Goal: Task Accomplishment & Management: Manage account settings

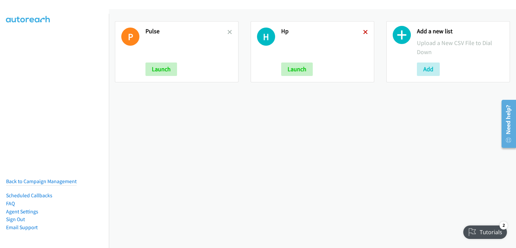
click at [363, 32] on icon at bounding box center [365, 32] width 5 height 5
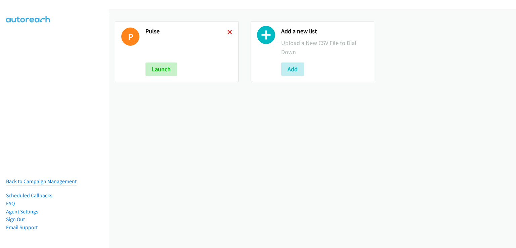
click at [228, 31] on icon at bounding box center [230, 32] width 5 height 5
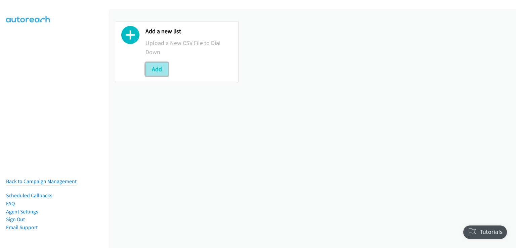
click at [163, 68] on button "Add" at bounding box center [157, 69] width 23 height 13
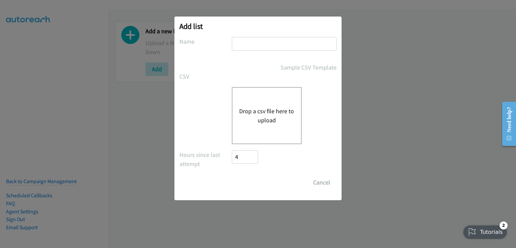
click at [266, 116] on button "Drop a csv file here to upload" at bounding box center [266, 116] width 55 height 18
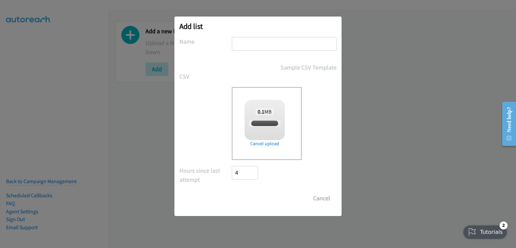
click at [251, 41] on input "text" at bounding box center [284, 44] width 105 height 14
checkbox input "true"
type input "hp my"
click at [248, 197] on input "Save List" at bounding box center [249, 198] width 35 height 13
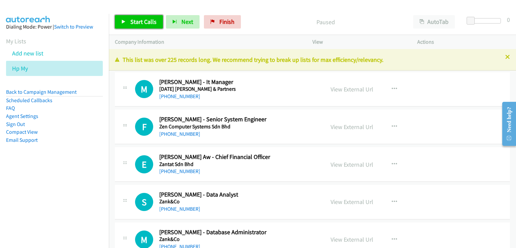
click at [143, 23] on span "Start Calls" at bounding box center [143, 22] width 26 height 8
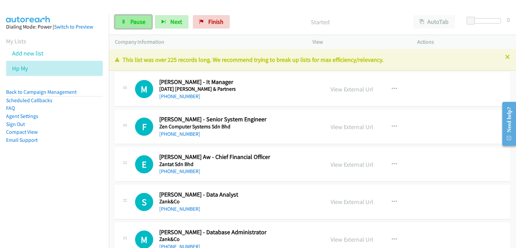
click at [140, 22] on span "Pause" at bounding box center [137, 22] width 15 height 8
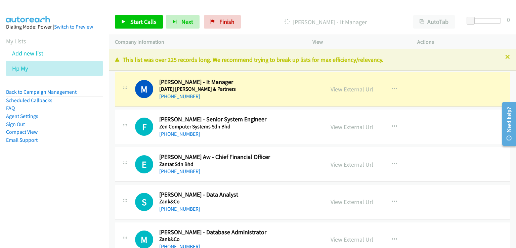
drag, startPoint x: 455, startPoint y: 36, endPoint x: 451, endPoint y: 34, distance: 3.9
click at [455, 36] on div "Actions" at bounding box center [464, 42] width 105 height 14
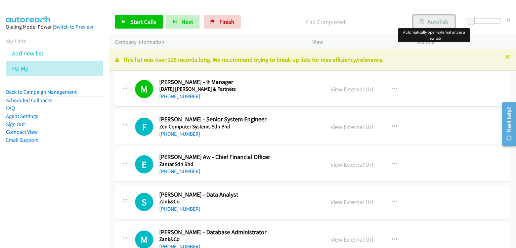
click at [433, 25] on button "AutoTab" at bounding box center [435, 21] width 42 height 13
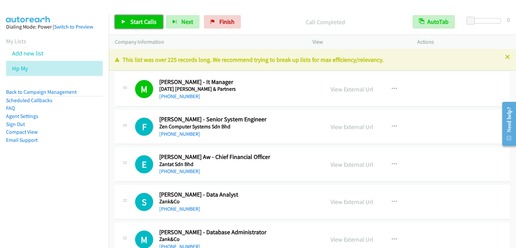
click at [149, 26] on link "Start Calls" at bounding box center [139, 21] width 48 height 13
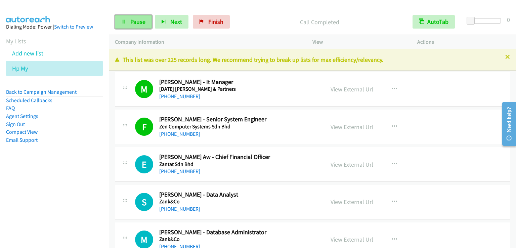
click at [143, 21] on span "Pause" at bounding box center [137, 22] width 15 height 8
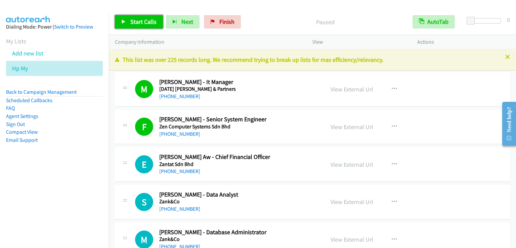
click at [143, 21] on span "Start Calls" at bounding box center [143, 22] width 26 height 8
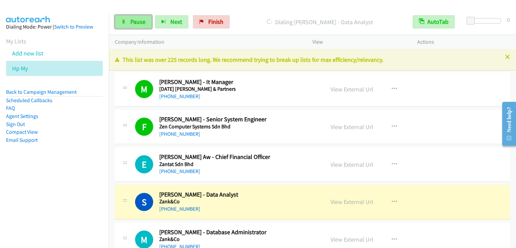
click at [135, 21] on span "Pause" at bounding box center [137, 22] width 15 height 8
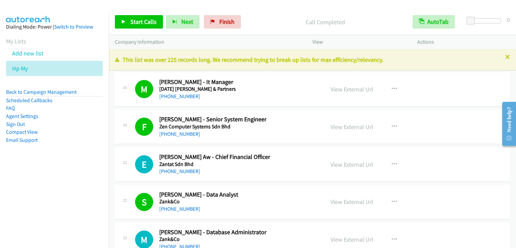
drag, startPoint x: 140, startPoint y: 30, endPoint x: 140, endPoint y: 27, distance: 3.4
click at [139, 29] on div "Start Calls Pause Next Finish Call Completed AutoTab AutoTab 0" at bounding box center [312, 22] width 407 height 26
click at [140, 27] on link "Start Calls" at bounding box center [139, 21] width 48 height 13
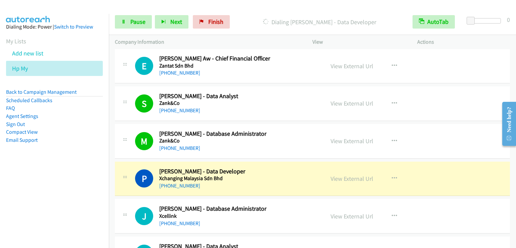
scroll to position [134, 0]
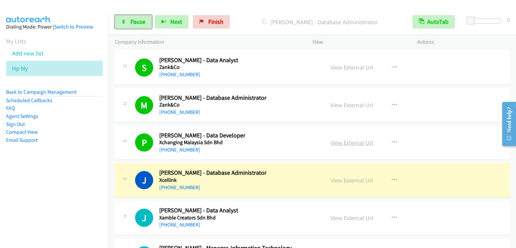
click at [348, 142] on link "View External Url" at bounding box center [352, 143] width 43 height 8
click at [136, 17] on link "Pause" at bounding box center [133, 21] width 37 height 13
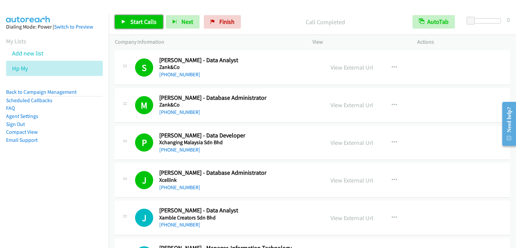
click at [126, 21] on link "Start Calls" at bounding box center [139, 21] width 48 height 13
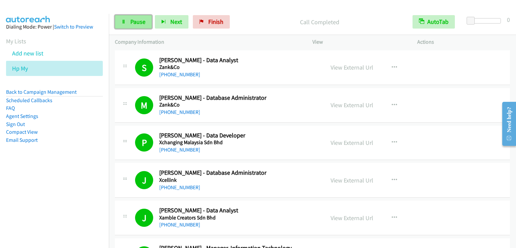
click at [133, 22] on span "Pause" at bounding box center [137, 22] width 15 height 8
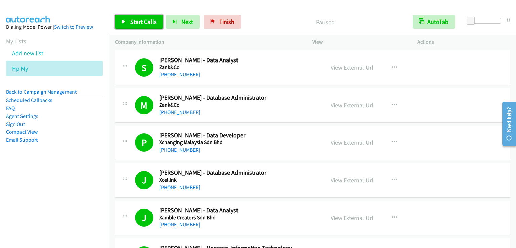
click at [133, 22] on span "Start Calls" at bounding box center [143, 22] width 26 height 8
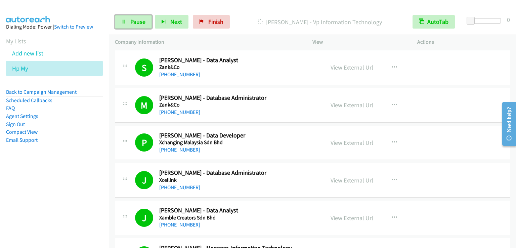
drag, startPoint x: 141, startPoint y: 19, endPoint x: 138, endPoint y: 3, distance: 16.8
click at [141, 18] on span "Pause" at bounding box center [137, 22] width 15 height 8
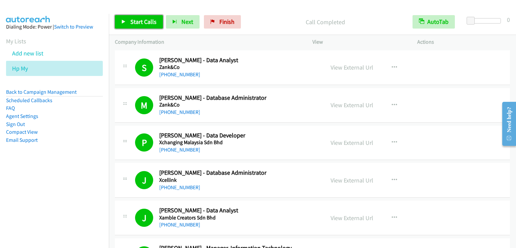
click at [140, 21] on span "Start Calls" at bounding box center [143, 22] width 26 height 8
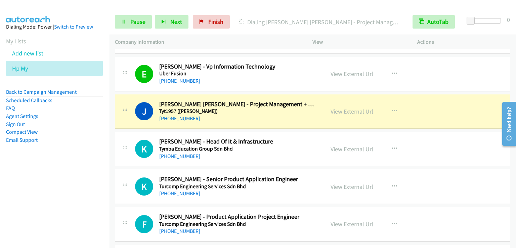
scroll to position [773, 0]
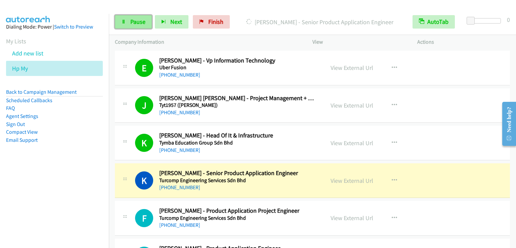
click at [135, 18] on span "Pause" at bounding box center [137, 22] width 15 height 8
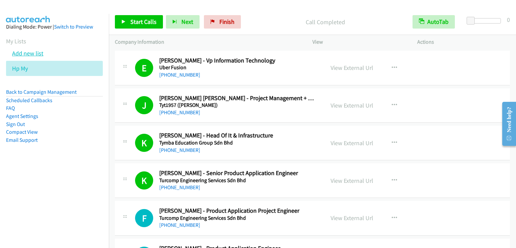
click at [26, 51] on link "Add new list" at bounding box center [27, 53] width 31 height 8
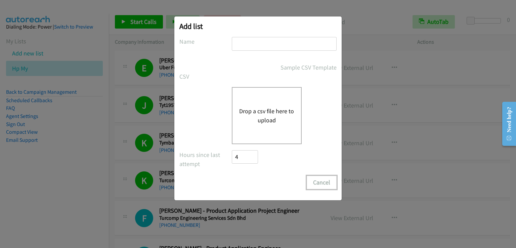
click at [326, 180] on button "Cancel" at bounding box center [322, 182] width 30 height 13
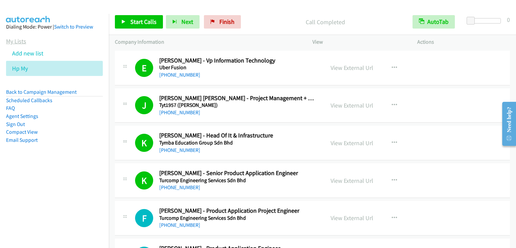
click at [19, 41] on link "My Lists" at bounding box center [16, 41] width 20 height 8
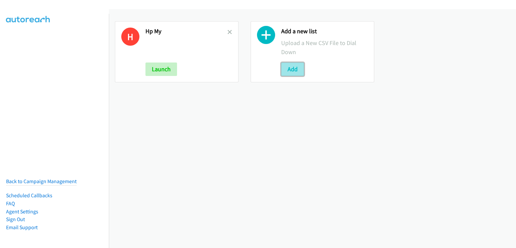
click at [289, 69] on button "Add" at bounding box center [292, 69] width 23 height 13
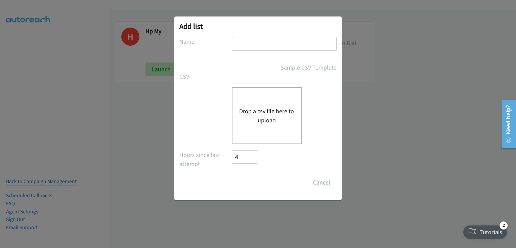
click at [269, 120] on button "Drop a csv file here to upload" at bounding box center [266, 116] width 55 height 18
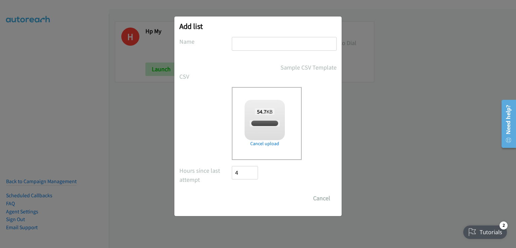
click at [260, 45] on input "text" at bounding box center [284, 44] width 105 height 14
type input "s"
checkbox input "true"
type input "sg tal"
click at [247, 201] on input "Save List" at bounding box center [249, 198] width 35 height 13
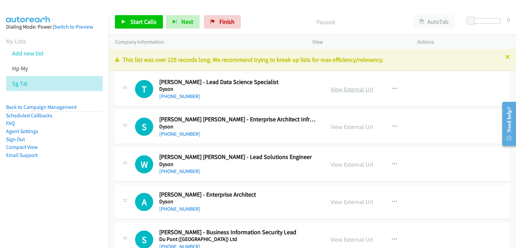
click at [345, 88] on link "View External Url" at bounding box center [352, 89] width 43 height 8
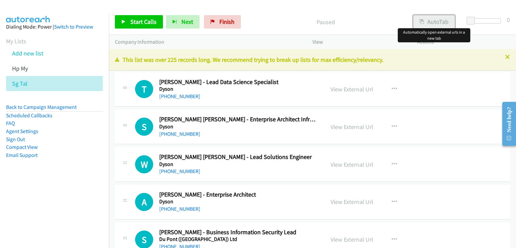
click at [431, 22] on button "AutoTab" at bounding box center [435, 21] width 42 height 13
click at [146, 23] on span "Start Calls" at bounding box center [143, 22] width 26 height 8
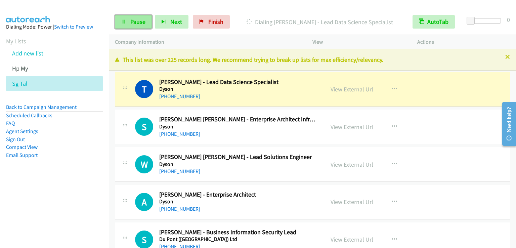
click at [126, 23] on link "Pause" at bounding box center [133, 21] width 37 height 13
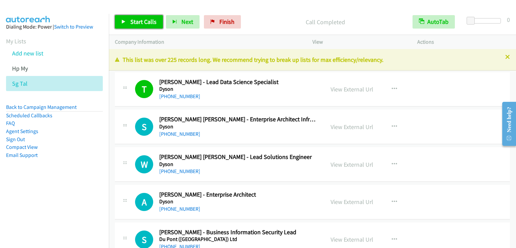
click at [140, 23] on span "Start Calls" at bounding box center [143, 22] width 26 height 8
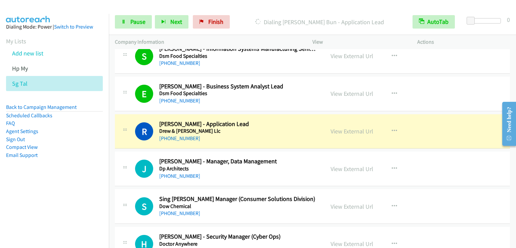
scroll to position [336, 0]
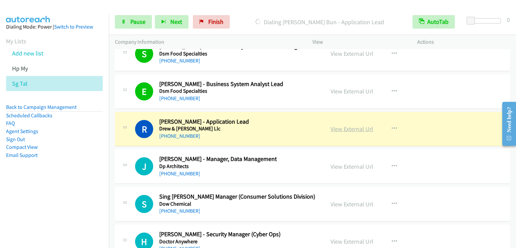
click at [355, 127] on link "View External Url" at bounding box center [352, 129] width 43 height 8
click at [133, 19] on span "Pause" at bounding box center [137, 22] width 15 height 8
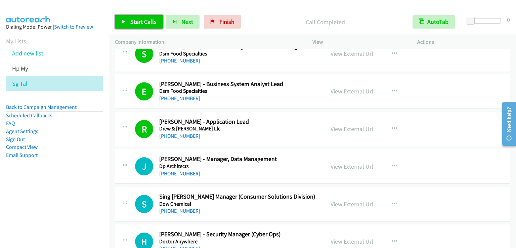
click at [135, 20] on span "Start Calls" at bounding box center [143, 22] width 26 height 8
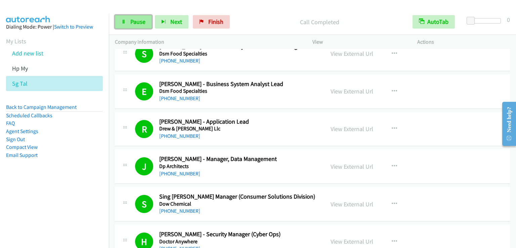
click at [134, 22] on span "Pause" at bounding box center [137, 22] width 15 height 8
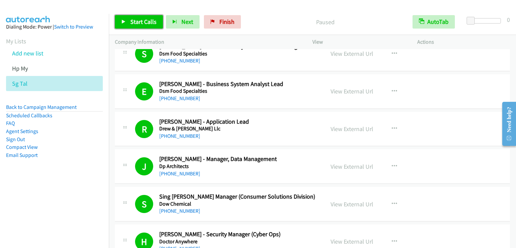
click at [134, 22] on span "Start Calls" at bounding box center [143, 22] width 26 height 8
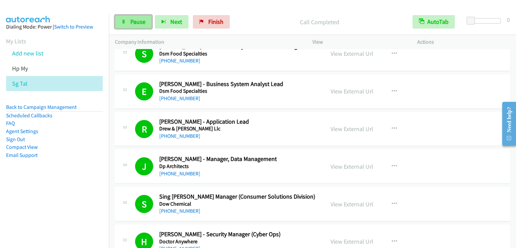
click at [141, 20] on span "Pause" at bounding box center [137, 22] width 15 height 8
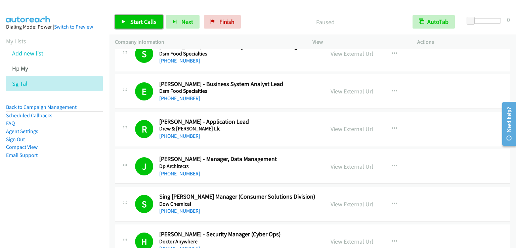
click at [141, 20] on span "Start Calls" at bounding box center [143, 22] width 26 height 8
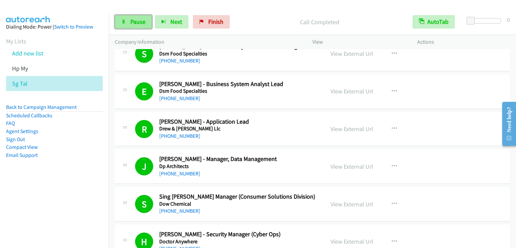
click at [140, 18] on span "Pause" at bounding box center [137, 22] width 15 height 8
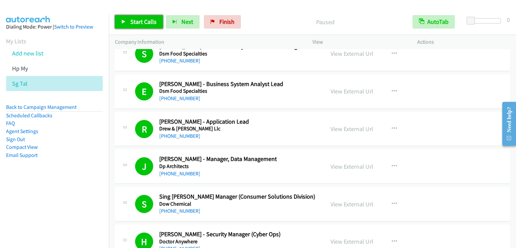
click at [140, 18] on span "Start Calls" at bounding box center [143, 22] width 26 height 8
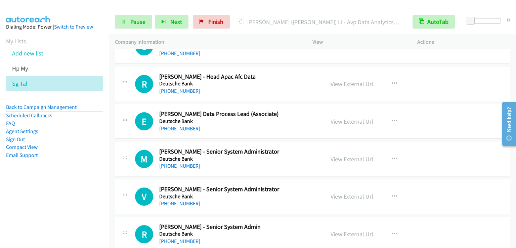
scroll to position [1547, 0]
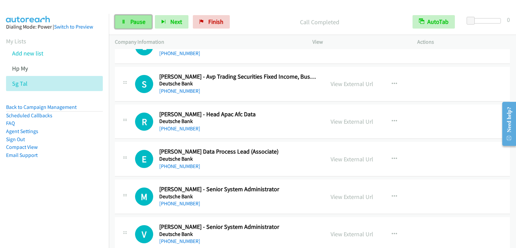
click at [133, 24] on span "Pause" at bounding box center [137, 22] width 15 height 8
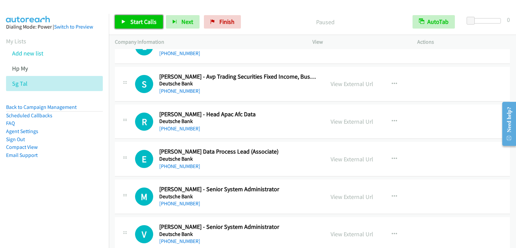
click at [133, 24] on span "Start Calls" at bounding box center [143, 22] width 26 height 8
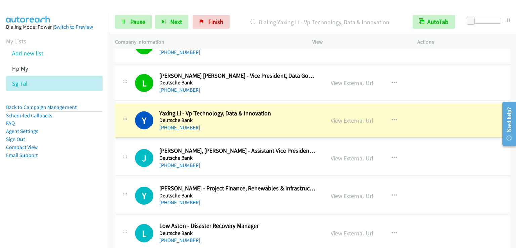
scroll to position [1345, 0]
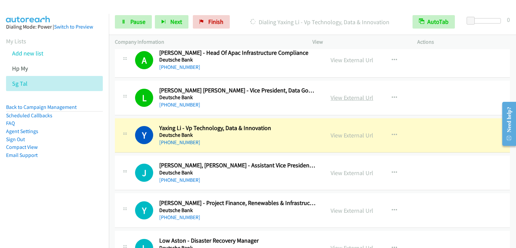
click at [350, 95] on link "View External Url" at bounding box center [352, 98] width 43 height 8
click at [140, 22] on span "Pause" at bounding box center [137, 22] width 15 height 8
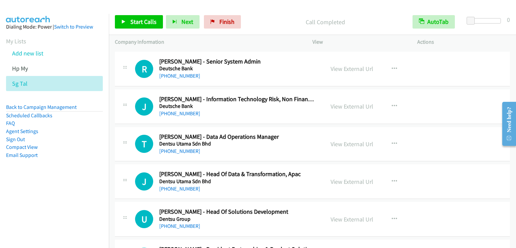
scroll to position [1748, 0]
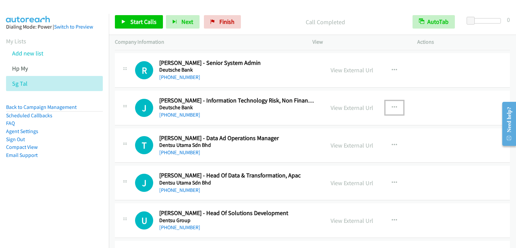
click at [392, 105] on icon "button" at bounding box center [394, 107] width 5 height 5
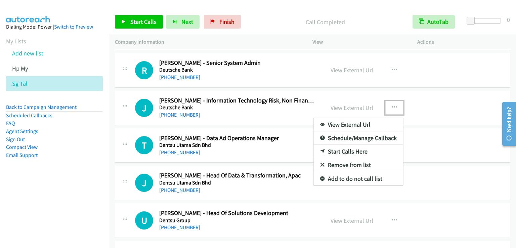
click at [353, 146] on link "Start Calls Here" at bounding box center [358, 151] width 89 height 13
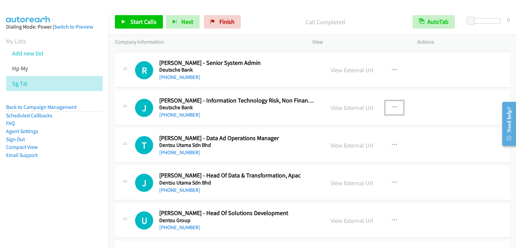
drag, startPoint x: 390, startPoint y: 105, endPoint x: 381, endPoint y: 117, distance: 15.4
click at [392, 105] on icon "button" at bounding box center [394, 107] width 5 height 5
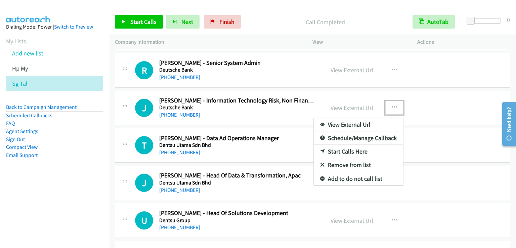
drag, startPoint x: 348, startPoint y: 147, endPoint x: 268, endPoint y: 81, distance: 103.9
click at [146, 19] on div at bounding box center [258, 124] width 516 height 248
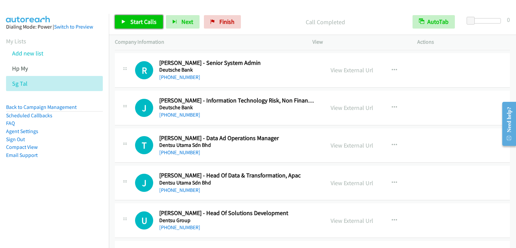
click at [137, 23] on span "Start Calls" at bounding box center [143, 22] width 26 height 8
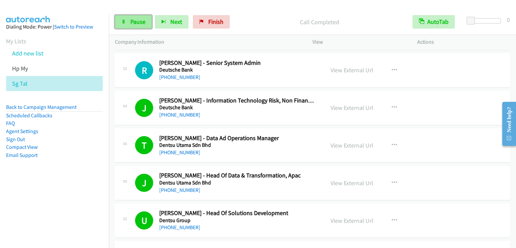
click at [147, 22] on link "Pause" at bounding box center [133, 21] width 37 height 13
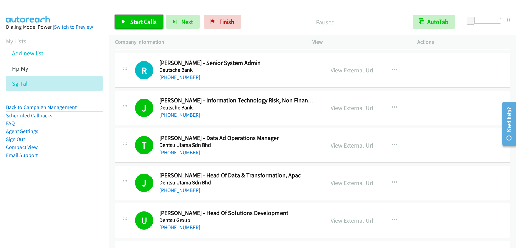
click at [147, 22] on span "Start Calls" at bounding box center [143, 22] width 26 height 8
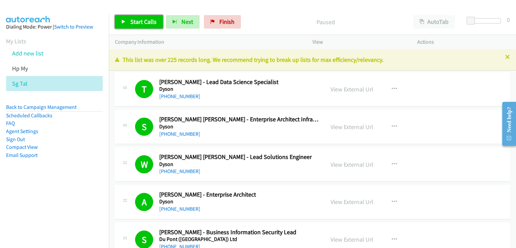
click at [144, 19] on span "Start Calls" at bounding box center [143, 22] width 26 height 8
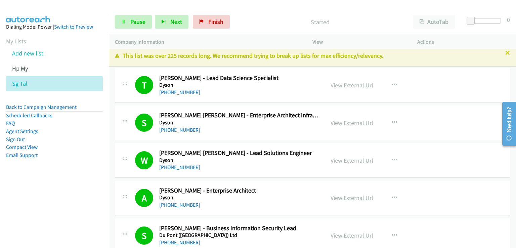
scroll to position [134, 0]
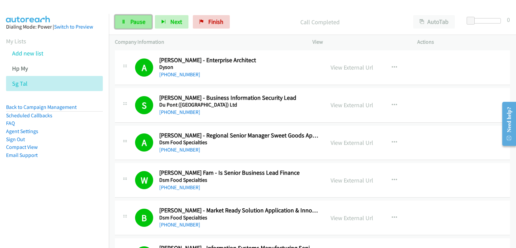
click at [138, 25] on span "Pause" at bounding box center [137, 22] width 15 height 8
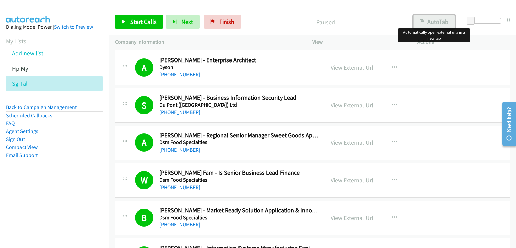
click at [439, 23] on button "AutoTab" at bounding box center [435, 21] width 42 height 13
click at [152, 19] on span "Start Calls" at bounding box center [143, 22] width 26 height 8
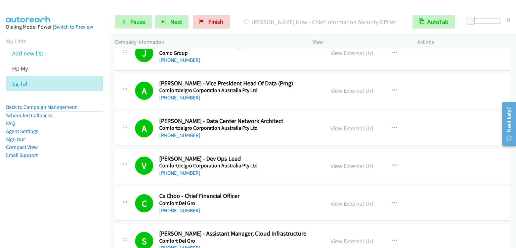
scroll to position [2353, 0]
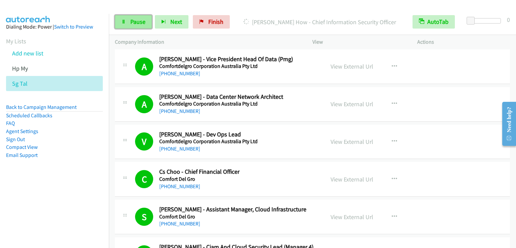
click at [132, 20] on span "Pause" at bounding box center [137, 22] width 15 height 8
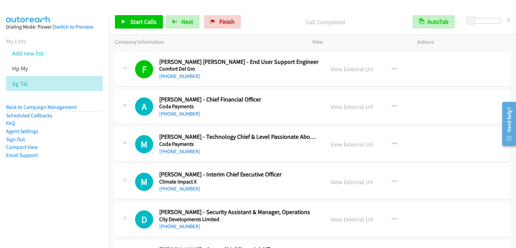
scroll to position [2555, 0]
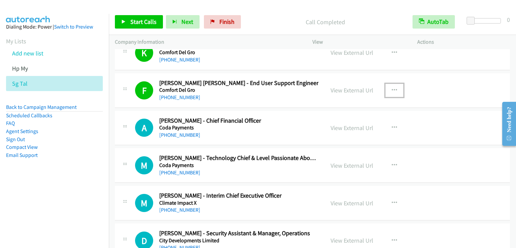
click at [398, 87] on button "button" at bounding box center [395, 90] width 18 height 13
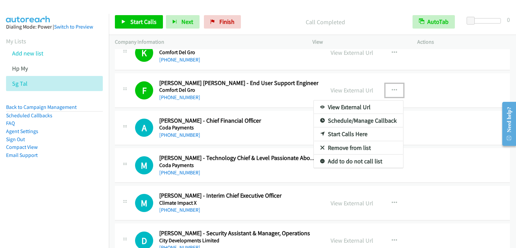
click at [362, 131] on link "Start Calls Here" at bounding box center [358, 133] width 89 height 13
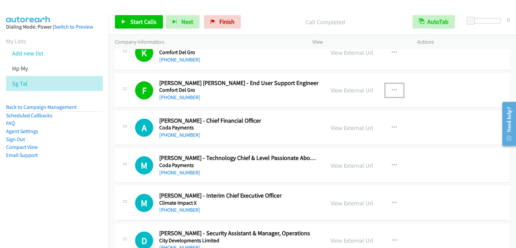
click at [389, 84] on button "button" at bounding box center [395, 90] width 18 height 13
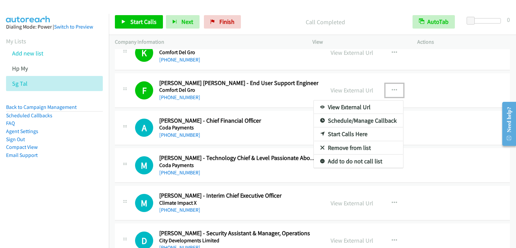
click at [356, 129] on link "Start Calls Here" at bounding box center [358, 133] width 89 height 13
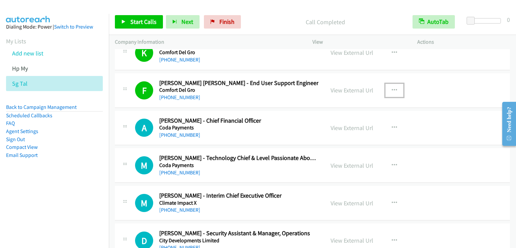
click at [387, 84] on button "button" at bounding box center [395, 90] width 18 height 13
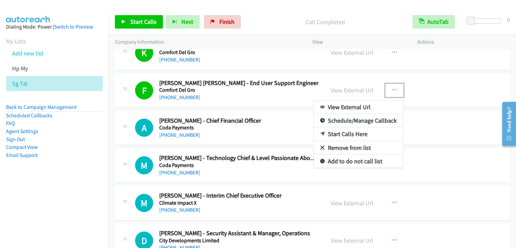
click at [358, 129] on link "Start Calls Here" at bounding box center [358, 133] width 89 height 13
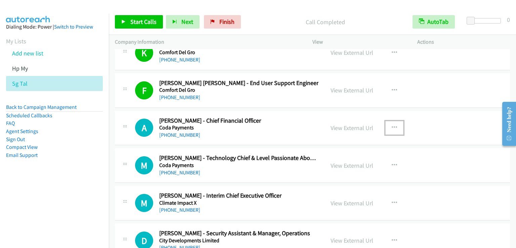
click at [392, 125] on icon "button" at bounding box center [394, 127] width 5 height 5
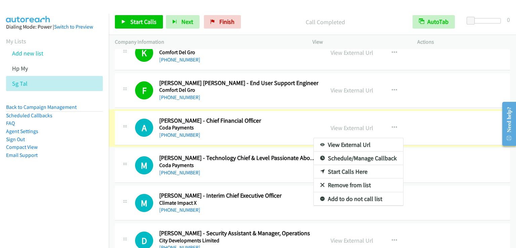
click at [395, 121] on div at bounding box center [258, 124] width 516 height 248
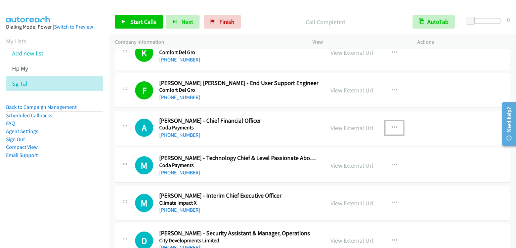
click at [395, 121] on button "button" at bounding box center [395, 127] width 18 height 13
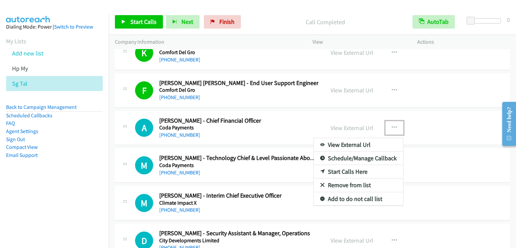
click at [352, 168] on link "Start Calls Here" at bounding box center [358, 171] width 89 height 13
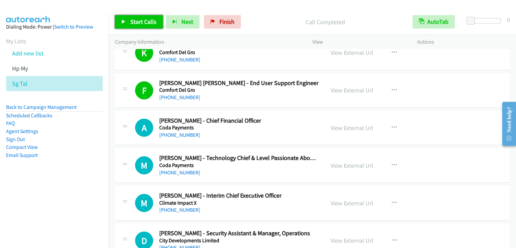
click at [141, 21] on span "Start Calls" at bounding box center [143, 22] width 26 height 8
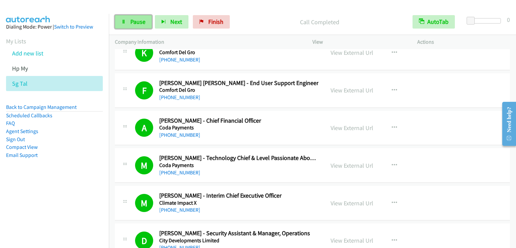
click at [139, 24] on span "Pause" at bounding box center [137, 22] width 15 height 8
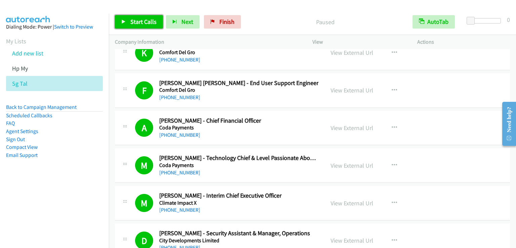
click at [139, 24] on span "Start Calls" at bounding box center [143, 22] width 26 height 8
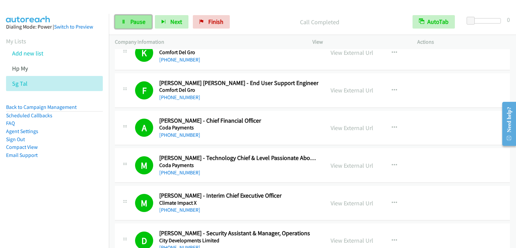
click at [140, 16] on link "Pause" at bounding box center [133, 21] width 37 height 13
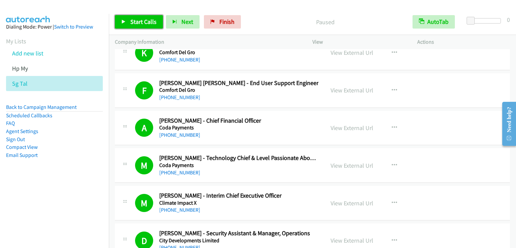
click at [140, 16] on link "Start Calls" at bounding box center [139, 21] width 48 height 13
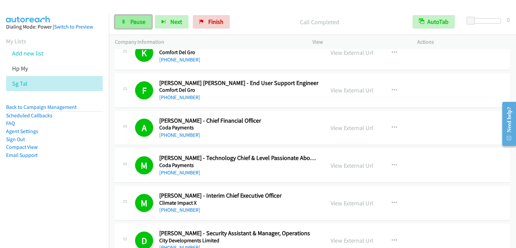
click at [133, 18] on span "Pause" at bounding box center [137, 22] width 15 height 8
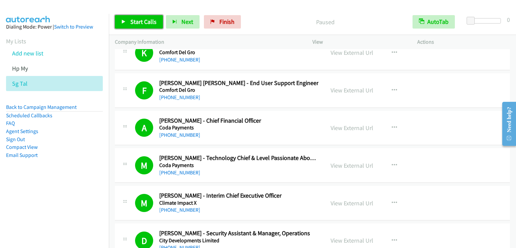
click at [133, 18] on span "Start Calls" at bounding box center [143, 22] width 26 height 8
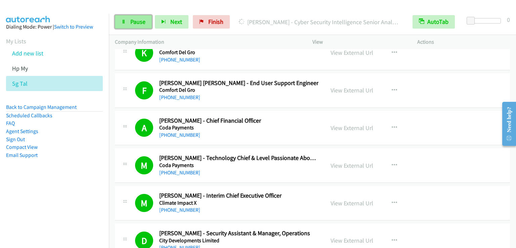
click at [142, 23] on span "Pause" at bounding box center [137, 22] width 15 height 8
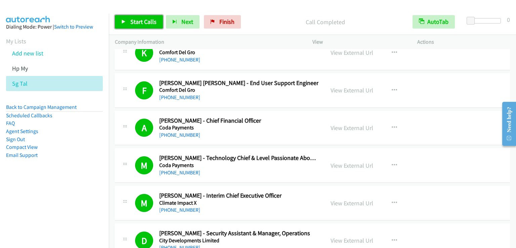
click at [155, 27] on link "Start Calls" at bounding box center [139, 21] width 48 height 13
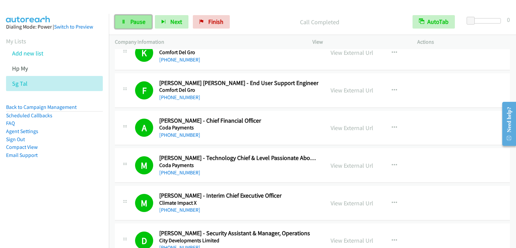
click at [147, 16] on link "Pause" at bounding box center [133, 21] width 37 height 13
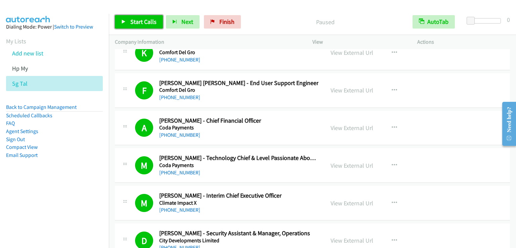
click at [147, 16] on link "Start Calls" at bounding box center [139, 21] width 48 height 13
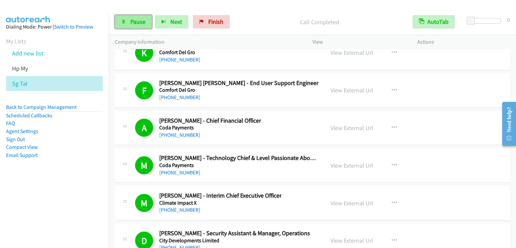
click at [145, 22] on link "Pause" at bounding box center [133, 21] width 37 height 13
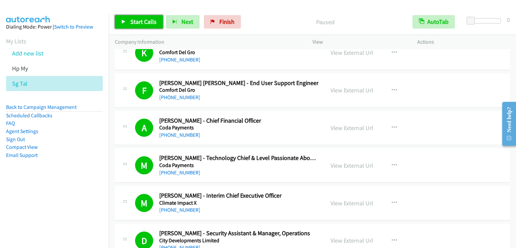
click at [145, 22] on span "Start Calls" at bounding box center [143, 22] width 26 height 8
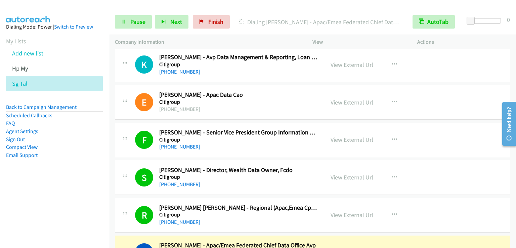
scroll to position [3564, 0]
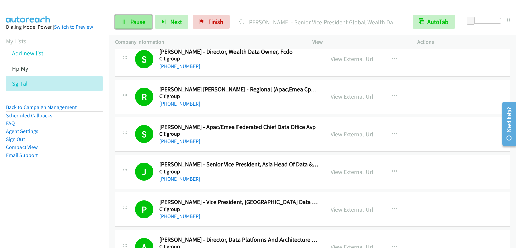
click at [140, 22] on span "Pause" at bounding box center [137, 22] width 15 height 8
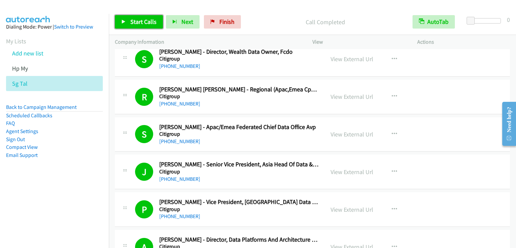
click at [143, 18] on span "Start Calls" at bounding box center [143, 22] width 26 height 8
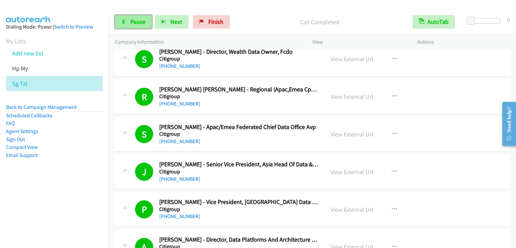
click at [145, 23] on span "Pause" at bounding box center [137, 22] width 15 height 8
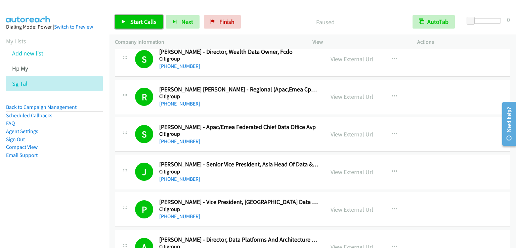
click at [145, 22] on span "Start Calls" at bounding box center [143, 22] width 26 height 8
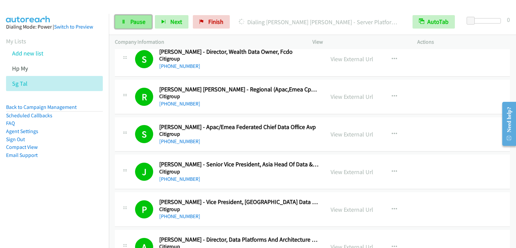
click at [142, 24] on span "Pause" at bounding box center [137, 22] width 15 height 8
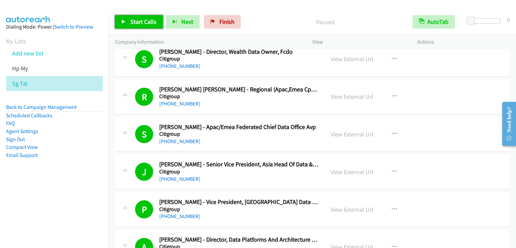
click at [139, 23] on span "Start Calls" at bounding box center [143, 22] width 26 height 8
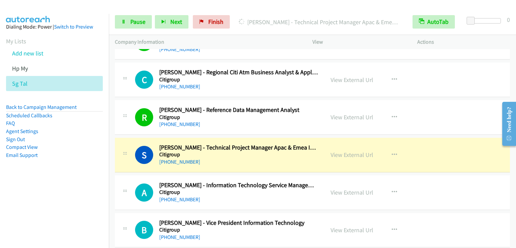
scroll to position [4068, 0]
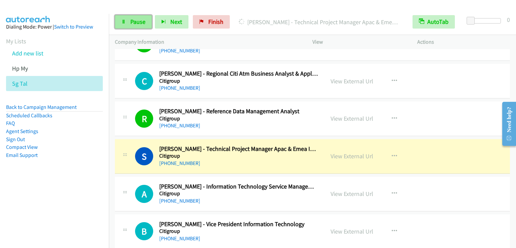
click at [141, 23] on span "Pause" at bounding box center [137, 22] width 15 height 8
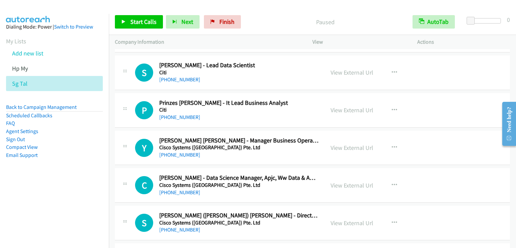
scroll to position [4539, 0]
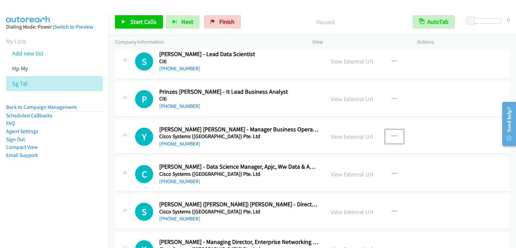
click at [393, 130] on button "button" at bounding box center [395, 136] width 18 height 13
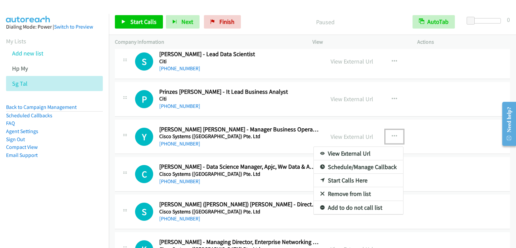
click at [348, 174] on link "Start Calls Here" at bounding box center [358, 180] width 89 height 13
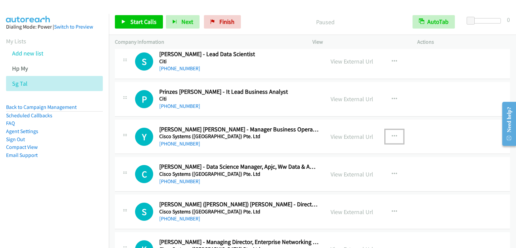
click at [392, 134] on icon "button" at bounding box center [394, 136] width 5 height 5
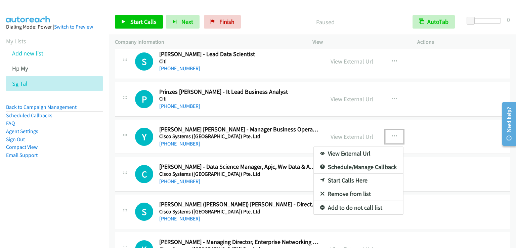
click at [351, 174] on link "Start Calls Here" at bounding box center [358, 180] width 89 height 13
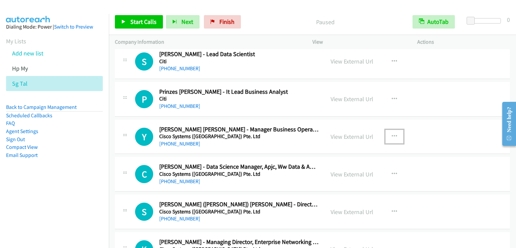
click at [394, 130] on button "button" at bounding box center [395, 136] width 18 height 13
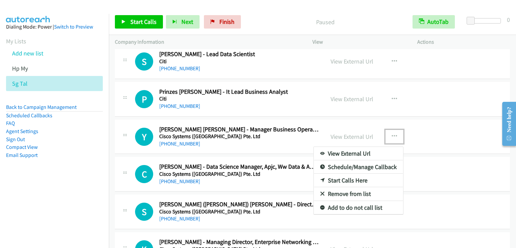
click at [355, 174] on link "Start Calls Here" at bounding box center [358, 180] width 89 height 13
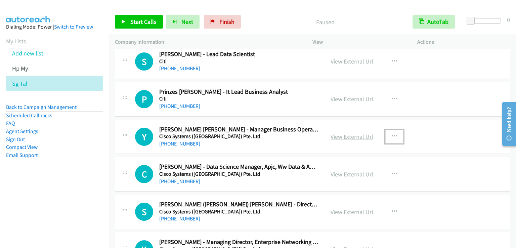
click at [370, 133] on link "View External Url" at bounding box center [352, 137] width 43 height 8
click at [392, 134] on icon "button" at bounding box center [394, 136] width 5 height 5
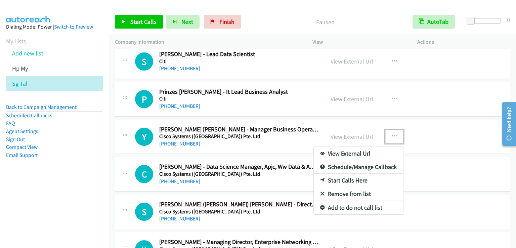
click at [355, 174] on link "Start Calls Here" at bounding box center [358, 180] width 89 height 13
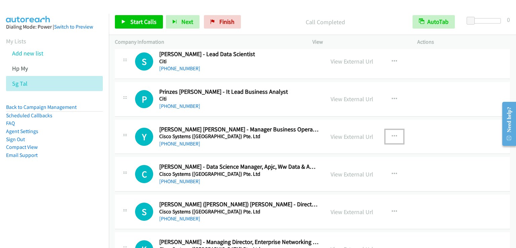
click at [392, 134] on icon "button" at bounding box center [394, 136] width 5 height 5
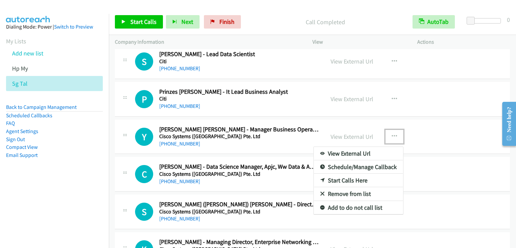
click at [352, 174] on link "Start Calls Here" at bounding box center [358, 180] width 89 height 13
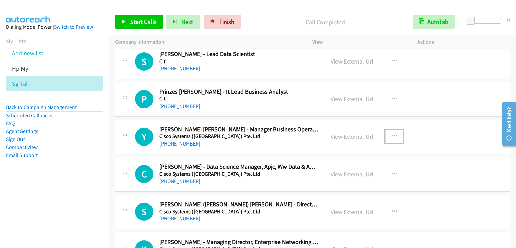
click at [392, 134] on icon "button" at bounding box center [394, 136] width 5 height 5
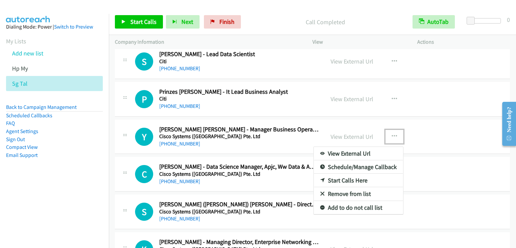
click at [349, 174] on link "Start Calls Here" at bounding box center [358, 180] width 89 height 13
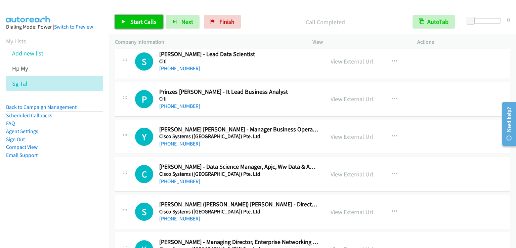
click at [141, 18] on span "Start Calls" at bounding box center [143, 22] width 26 height 8
click at [153, 21] on span "Start Calls" at bounding box center [143, 22] width 26 height 8
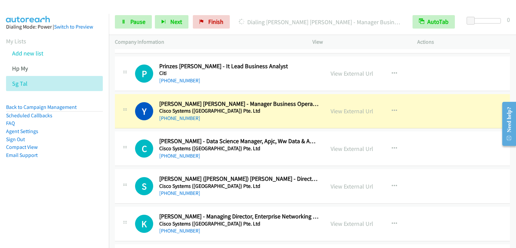
scroll to position [4572, 0]
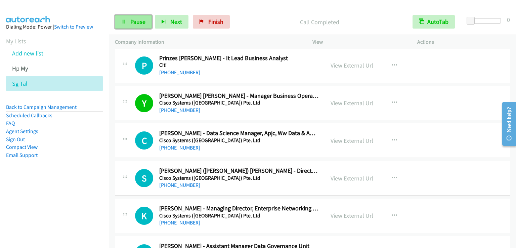
click at [128, 19] on link "Pause" at bounding box center [133, 21] width 37 height 13
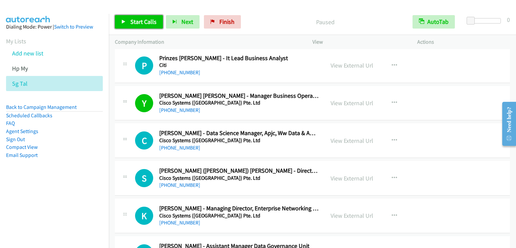
click at [128, 19] on link "Start Calls" at bounding box center [139, 21] width 48 height 13
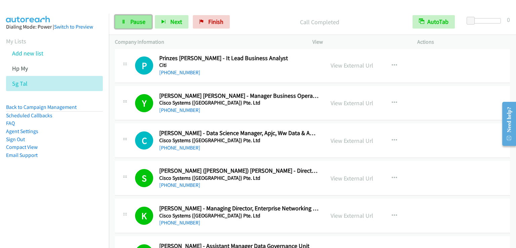
click at [136, 26] on link "Pause" at bounding box center [133, 21] width 37 height 13
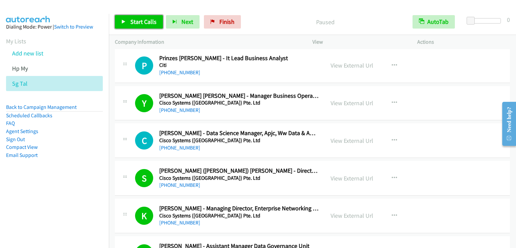
click at [136, 26] on link "Start Calls" at bounding box center [139, 21] width 48 height 13
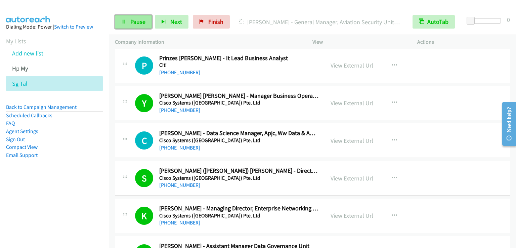
click at [144, 28] on link "Pause" at bounding box center [133, 21] width 37 height 13
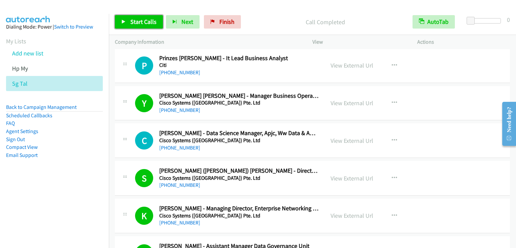
click at [147, 20] on span "Start Calls" at bounding box center [143, 22] width 26 height 8
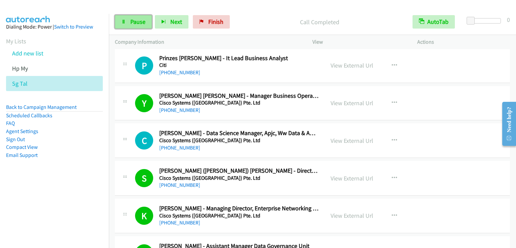
click at [137, 24] on span "Pause" at bounding box center [137, 22] width 15 height 8
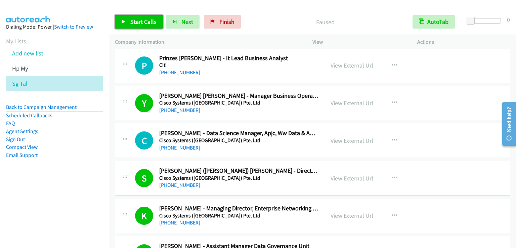
click at [137, 24] on span "Start Calls" at bounding box center [143, 22] width 26 height 8
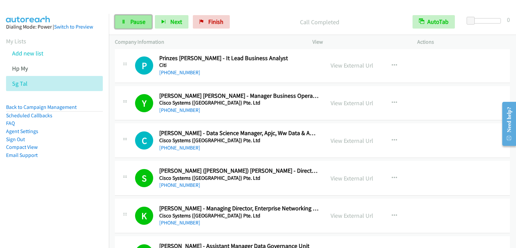
click at [135, 17] on link "Pause" at bounding box center [133, 21] width 37 height 13
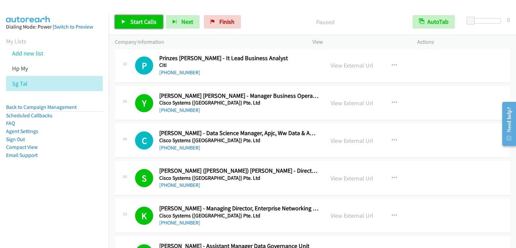
click at [135, 17] on link "Start Calls" at bounding box center [139, 21] width 48 height 13
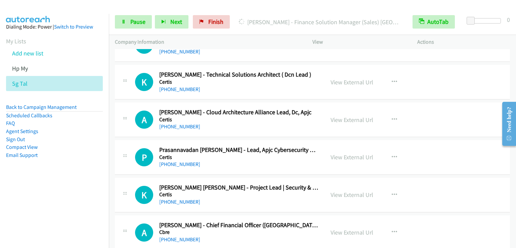
scroll to position [5984, 0]
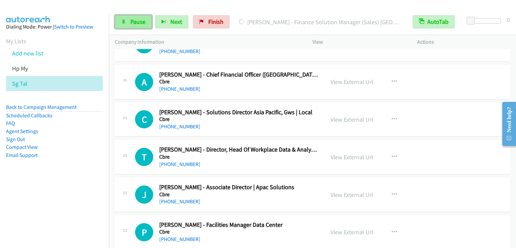
click at [131, 18] on span "Pause" at bounding box center [137, 22] width 15 height 8
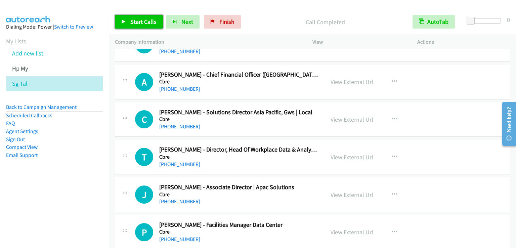
click at [141, 20] on span "Start Calls" at bounding box center [143, 22] width 26 height 8
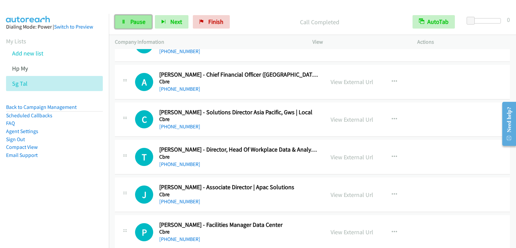
click at [134, 24] on span "Pause" at bounding box center [137, 22] width 15 height 8
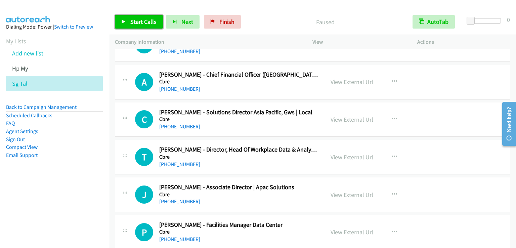
click at [134, 24] on span "Start Calls" at bounding box center [143, 22] width 26 height 8
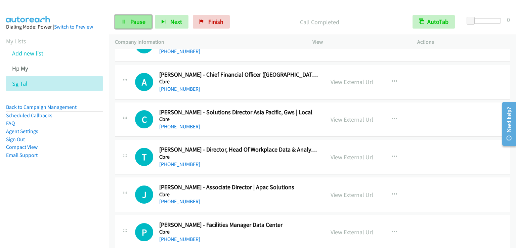
click at [145, 23] on span "Pause" at bounding box center [137, 22] width 15 height 8
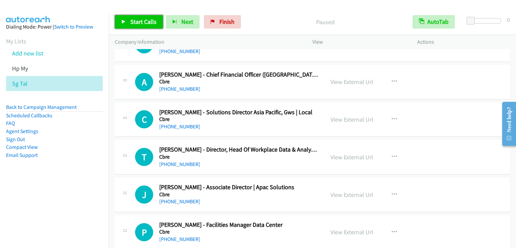
click at [145, 23] on span "Start Calls" at bounding box center [143, 22] width 26 height 8
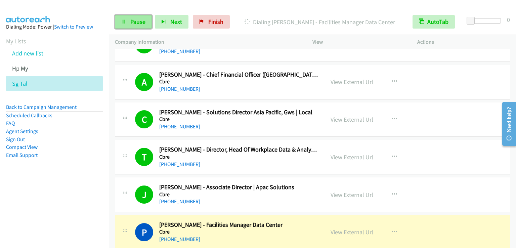
click at [133, 20] on span "Pause" at bounding box center [137, 22] width 15 height 8
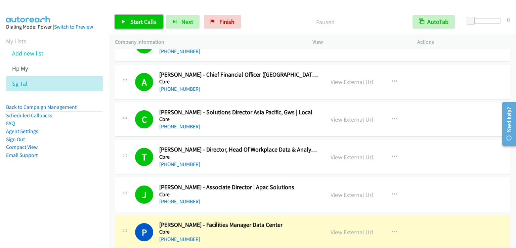
click at [134, 23] on span "Start Calls" at bounding box center [143, 22] width 26 height 8
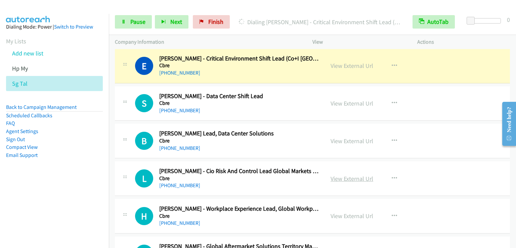
scroll to position [6186, 0]
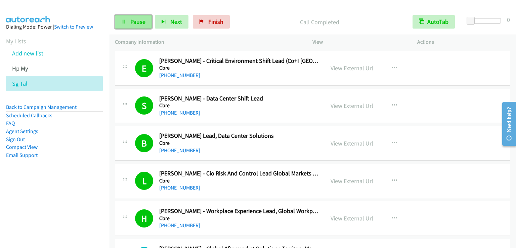
click at [130, 23] on span "Pause" at bounding box center [137, 22] width 15 height 8
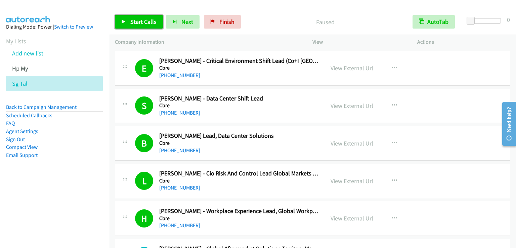
click at [130, 23] on span "Start Calls" at bounding box center [143, 22] width 26 height 8
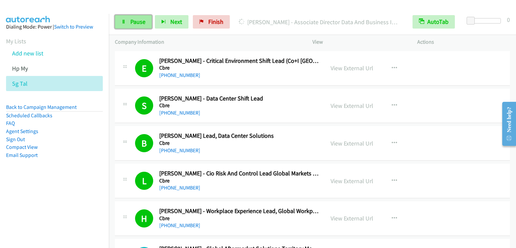
click at [122, 18] on link "Pause" at bounding box center [133, 21] width 37 height 13
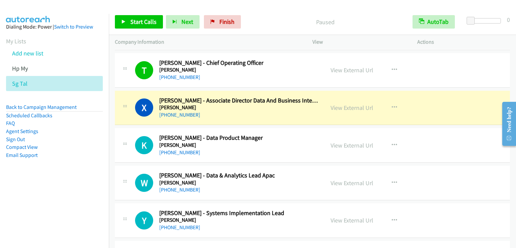
scroll to position [6589, 0]
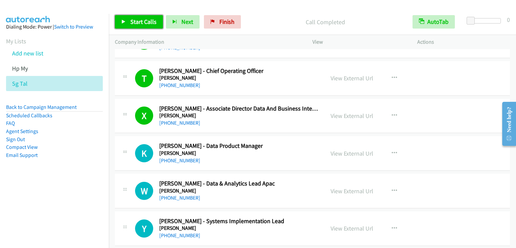
click at [148, 21] on span "Start Calls" at bounding box center [143, 22] width 26 height 8
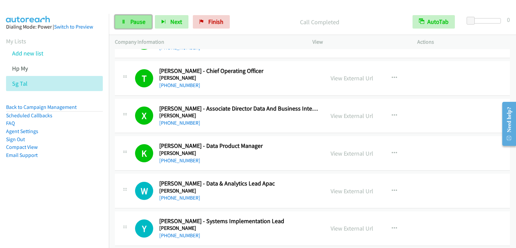
click at [144, 22] on span "Pause" at bounding box center [137, 22] width 15 height 8
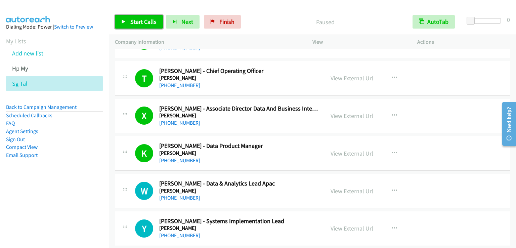
click at [144, 22] on span "Start Calls" at bounding box center [143, 22] width 26 height 8
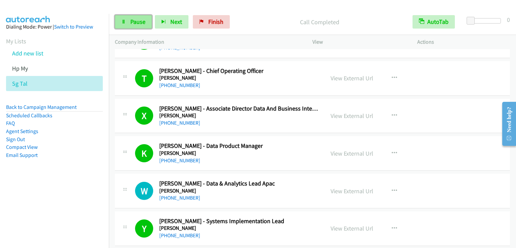
click at [145, 27] on link "Pause" at bounding box center [133, 21] width 37 height 13
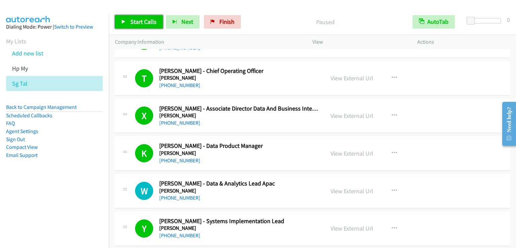
click at [145, 27] on link "Start Calls" at bounding box center [139, 21] width 48 height 13
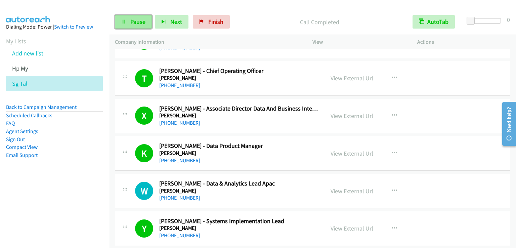
click at [143, 21] on span "Pause" at bounding box center [137, 22] width 15 height 8
